Goal: Task Accomplishment & Management: Use online tool/utility

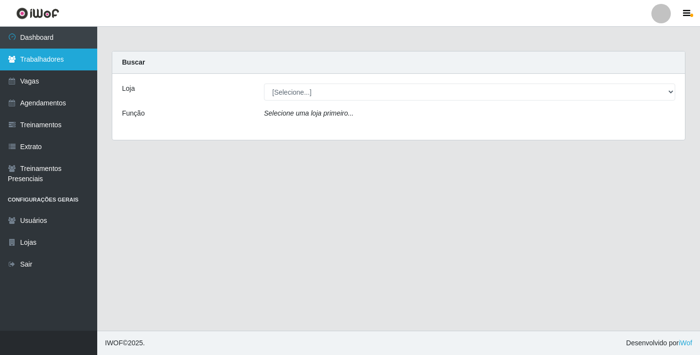
click at [52, 61] on link "Trabalhadores" at bounding box center [48, 60] width 97 height 22
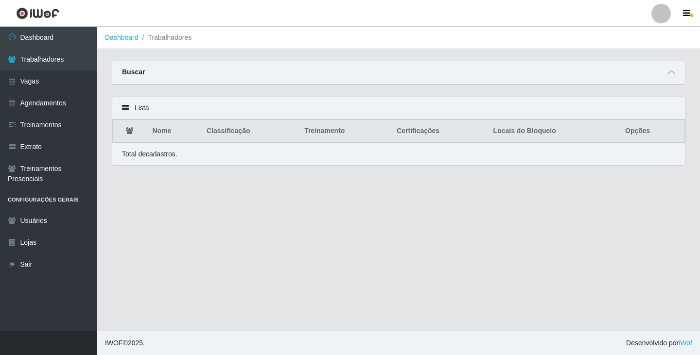
click at [658, 11] on div at bounding box center [660, 13] width 19 height 19
drag, startPoint x: 421, startPoint y: 288, endPoint x: 396, endPoint y: 286, distance: 24.9
click at [415, 289] on main "Dashboard Trabalhadores Carregando... Buscar Nome Confirmar Lista Nome Classifi…" at bounding box center [398, 179] width 603 height 304
click at [418, 75] on div "Buscar" at bounding box center [398, 72] width 573 height 23
click at [674, 73] on icon at bounding box center [671, 72] width 7 height 7
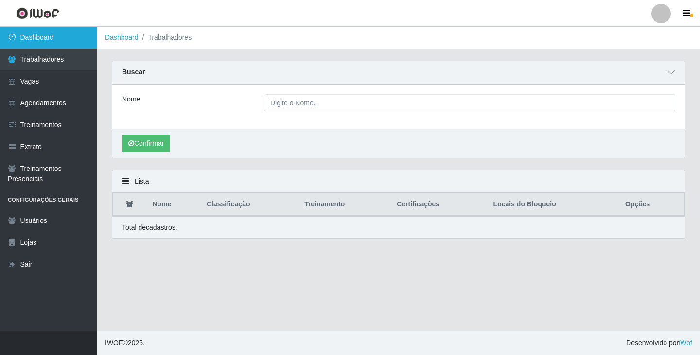
click at [65, 38] on link "Dashboard" at bounding box center [48, 38] width 97 height 22
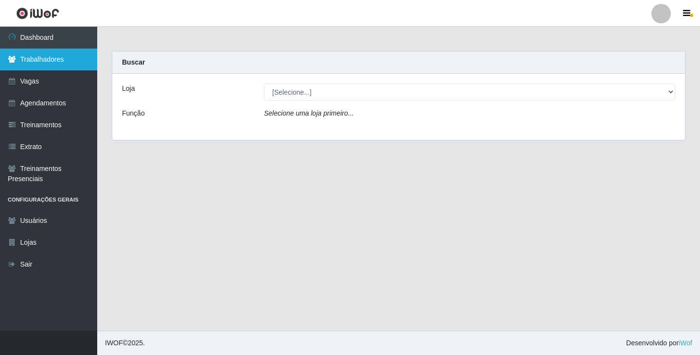
click at [54, 55] on link "Trabalhadores" at bounding box center [48, 60] width 97 height 22
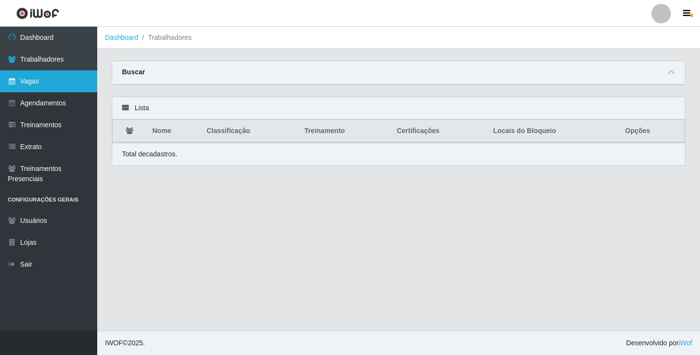
click at [30, 74] on link "Vagas" at bounding box center [48, 81] width 97 height 22
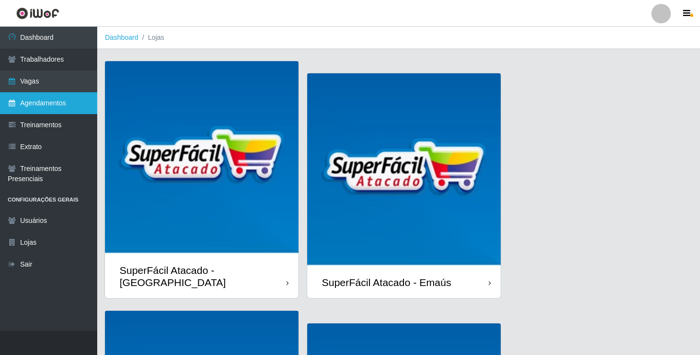
click at [22, 103] on link "Agendamentos" at bounding box center [48, 103] width 97 height 22
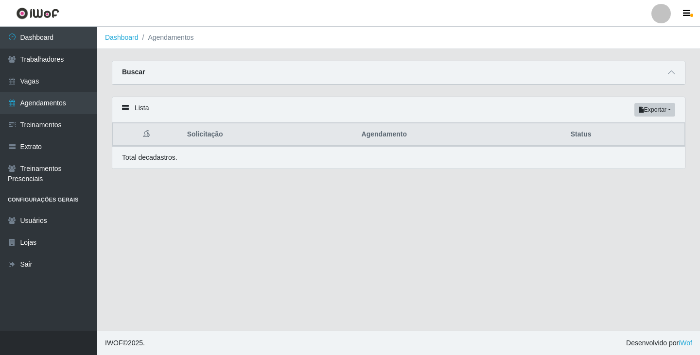
click at [666, 13] on div at bounding box center [660, 13] width 19 height 19
click at [630, 83] on button "Sair" at bounding box center [642, 76] width 88 height 20
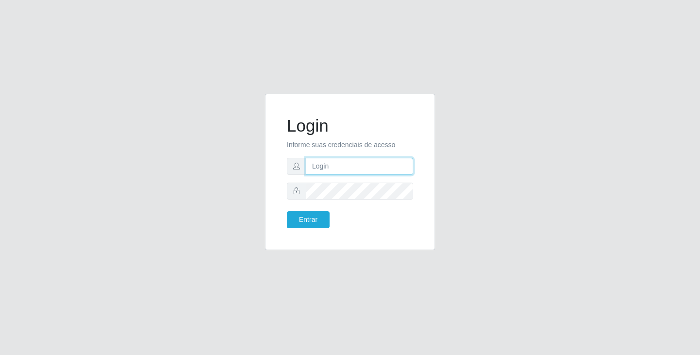
click at [323, 162] on input "text" at bounding box center [359, 166] width 107 height 17
type input "[EMAIL_ADDRESS][DOMAIN_NAME]"
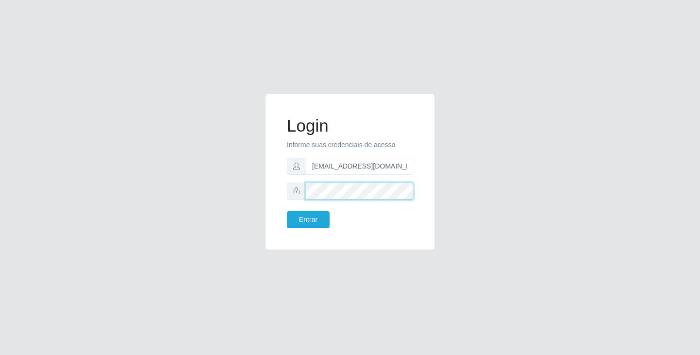
click at [287, 211] on button "Entrar" at bounding box center [308, 219] width 43 height 17
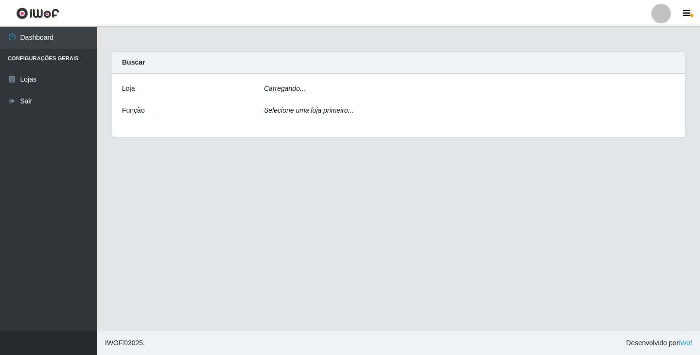
click at [302, 219] on main "Carregando... Buscar [PERSON_NAME]... Função Selecione uma loja primeiro..." at bounding box center [398, 179] width 603 height 304
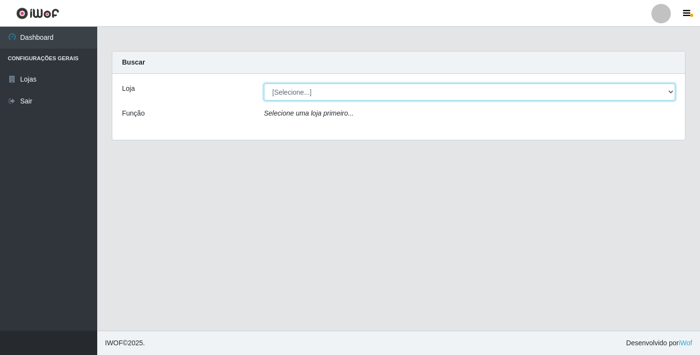
click at [646, 88] on select "[Selecione...] SuperFácil Atacado - [GEOGRAPHIC_DATA]" at bounding box center [469, 92] width 411 height 17
select select "503"
click at [264, 84] on select "[Selecione...] SuperFácil Atacado - [GEOGRAPHIC_DATA]" at bounding box center [469, 92] width 411 height 17
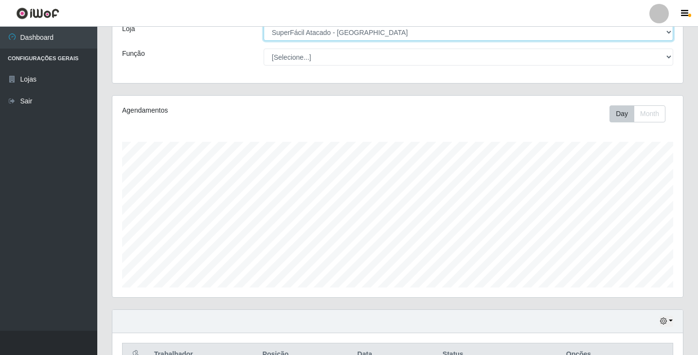
scroll to position [158, 0]
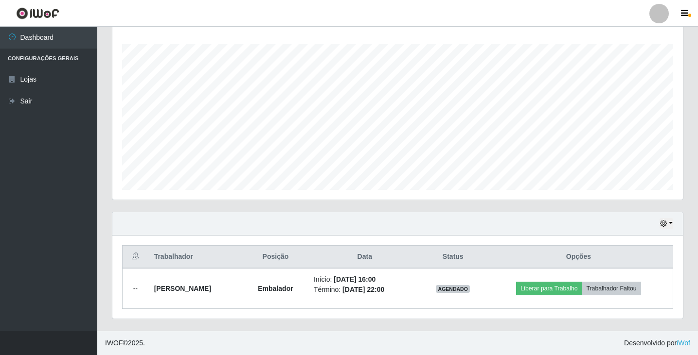
click at [673, 225] on div "Hoje 1 dia 3 dias 1 Semana Não encerrados" at bounding box center [397, 223] width 570 height 23
click at [672, 224] on button "button" at bounding box center [666, 223] width 14 height 11
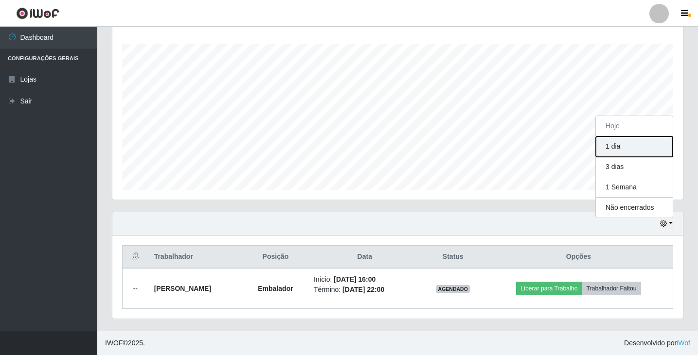
click at [615, 149] on button "1 dia" at bounding box center [634, 147] width 77 height 20
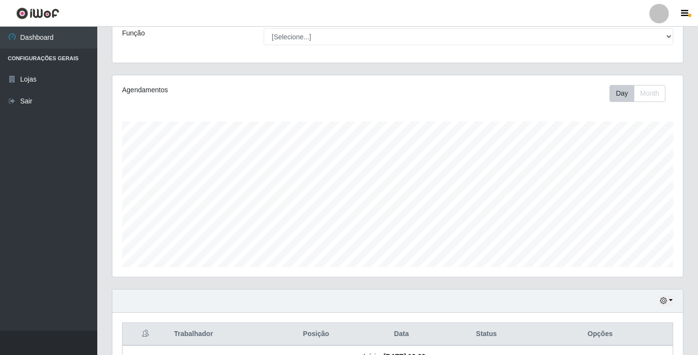
scroll to position [177, 0]
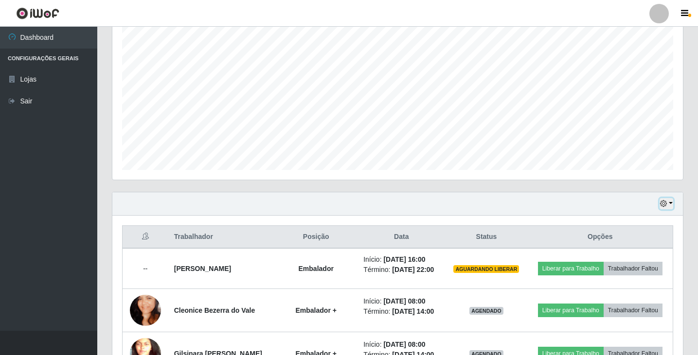
click at [670, 202] on button "button" at bounding box center [666, 203] width 14 height 11
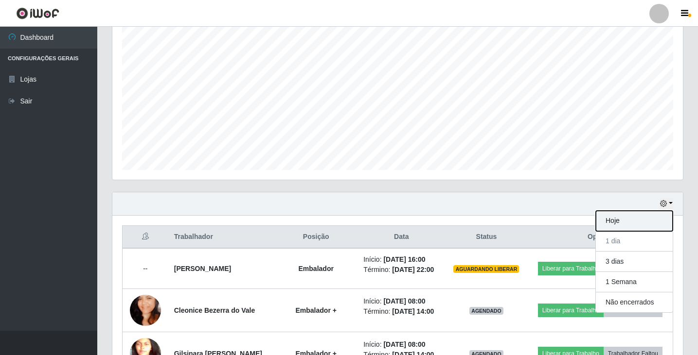
click at [619, 224] on button "Hoje" at bounding box center [634, 221] width 77 height 20
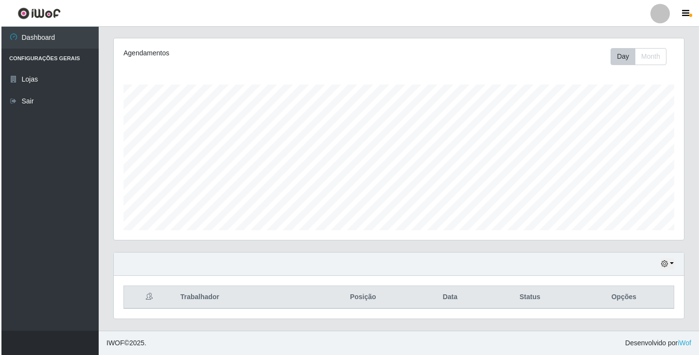
scroll to position [158, 0]
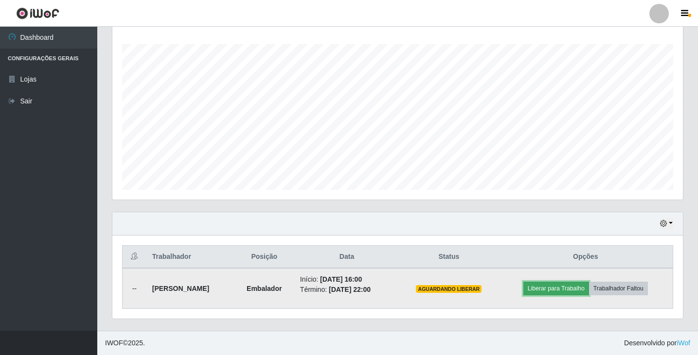
click at [556, 292] on button "Liberar para Trabalho" at bounding box center [556, 289] width 66 height 14
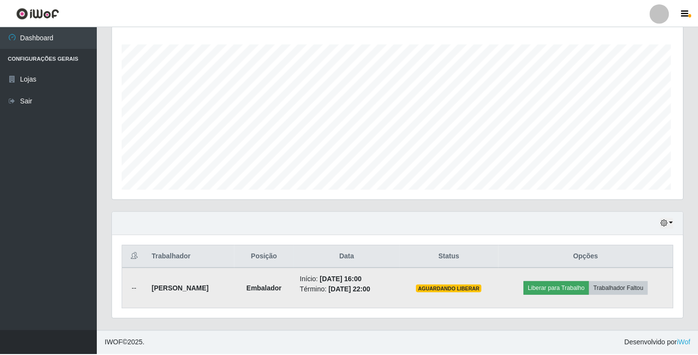
scroll to position [202, 565]
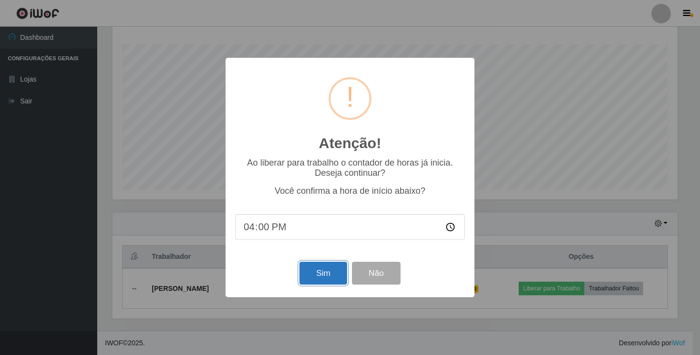
click at [314, 276] on button "Sim" at bounding box center [322, 273] width 47 height 23
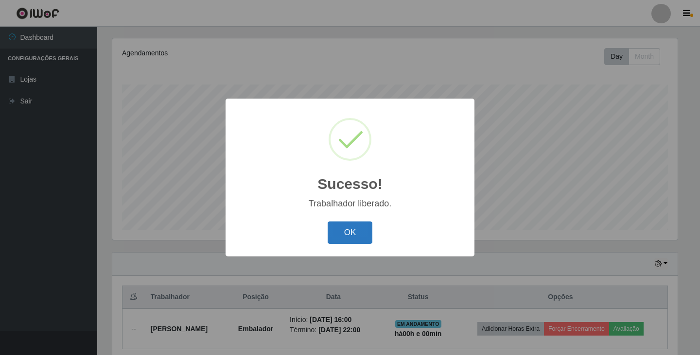
click at [351, 233] on button "OK" at bounding box center [350, 233] width 45 height 23
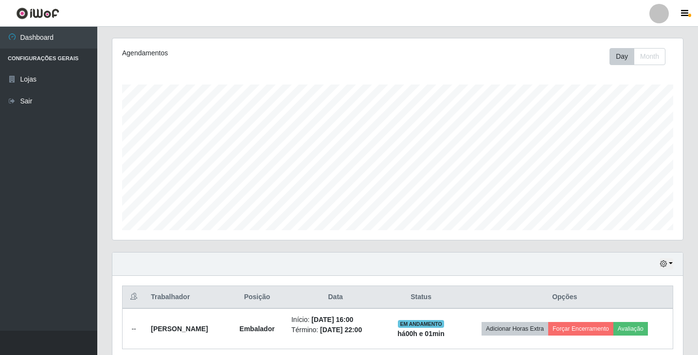
scroll to position [158, 0]
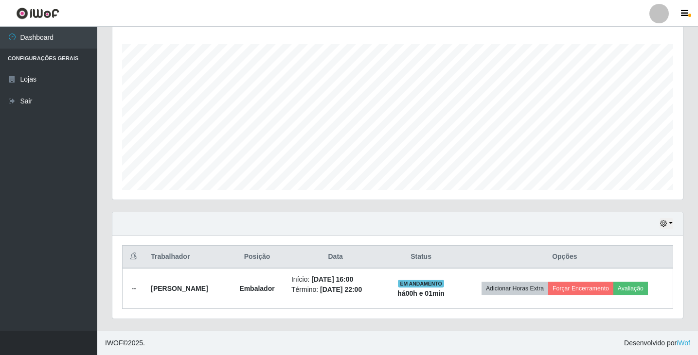
click at [655, 10] on div at bounding box center [658, 13] width 19 height 19
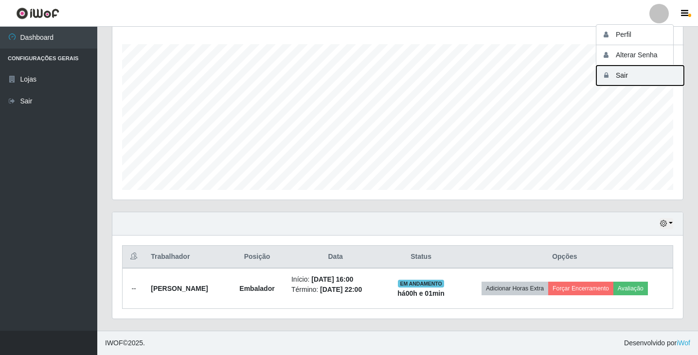
click at [643, 74] on button "Sair" at bounding box center [640, 76] width 88 height 20
